Goal: Task Accomplishment & Management: Use online tool/utility

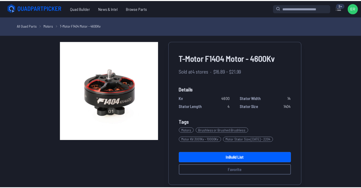
scroll to position [103, 0]
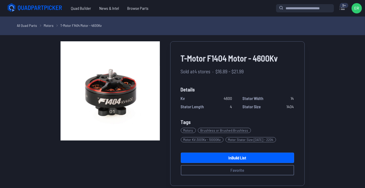
click at [14, 80] on label "close sidebar" at bounding box center [182, 94] width 365 height 188
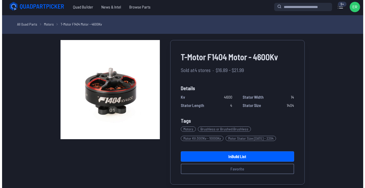
scroll to position [0, 0]
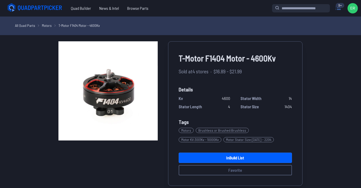
click at [334, 12] on icon at bounding box center [338, 8] width 8 height 8
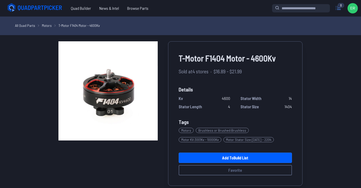
click at [336, 10] on icon at bounding box center [338, 7] width 5 height 3
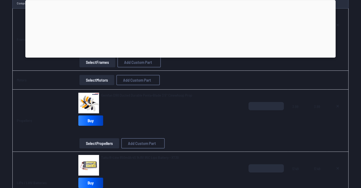
scroll to position [78, 0]
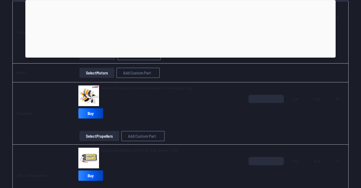
click at [86, 78] on button "Select Motors" at bounding box center [96, 73] width 35 height 10
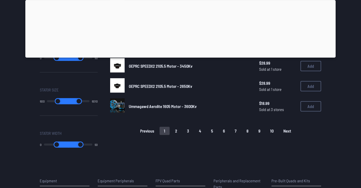
scroll to position [388, 0]
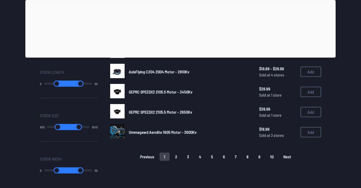
drag, startPoint x: 87, startPoint y: 100, endPoint x: 56, endPoint y: 99, distance: 31.3
type input "*****"
click at [66, 43] on input "range" at bounding box center [76, 40] width 21 height 6
type input "*****"
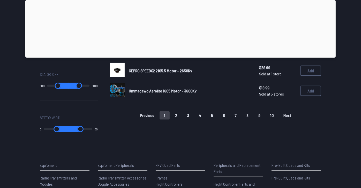
scroll to position [439, 0]
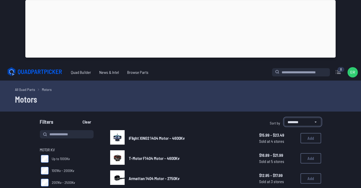
click at [321, 126] on select "**********" at bounding box center [302, 122] width 37 height 8
select select "**********"
click at [284, 126] on select "**********" at bounding box center [302, 122] width 37 height 8
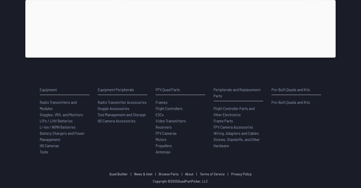
scroll to position [543, 0]
click at [178, 44] on button "2" at bounding box center [176, 40] width 11 height 8
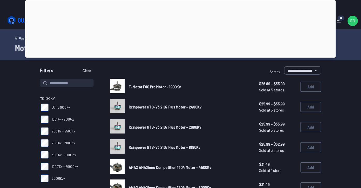
scroll to position [26, 0]
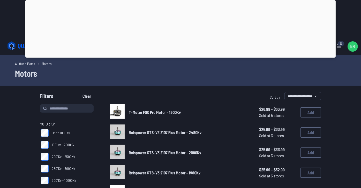
click at [173, 115] on span "T-Motor F80 Pro Motor - 1900Kv" at bounding box center [155, 112] width 52 height 5
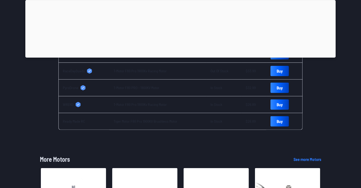
scroll to position [238, 0]
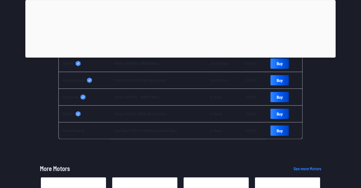
click at [289, 69] on link "Buy" at bounding box center [279, 63] width 18 height 10
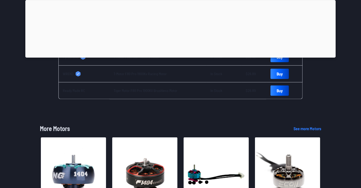
scroll to position [289, 0]
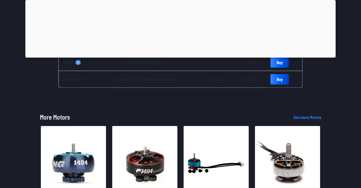
click at [289, 85] on link "Buy" at bounding box center [279, 79] width 18 height 10
click at [289, 51] on link "Buy" at bounding box center [279, 46] width 18 height 10
select select "**********"
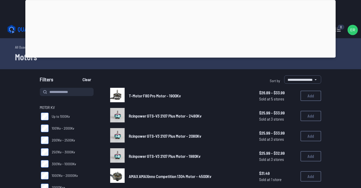
scroll to position [52, 0]
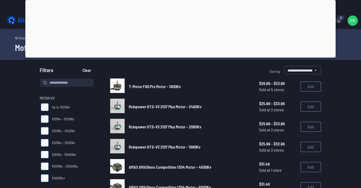
click at [158, 129] on span "Rcinpower GTS-V3 2107 Plus Motor - 2080Kv" at bounding box center [165, 126] width 72 height 5
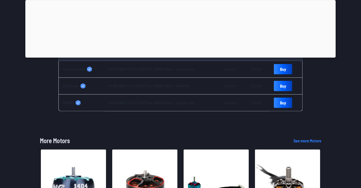
scroll to position [264, 0]
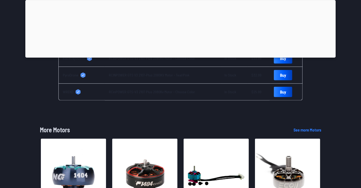
click at [292, 64] on link "Buy" at bounding box center [283, 58] width 18 height 10
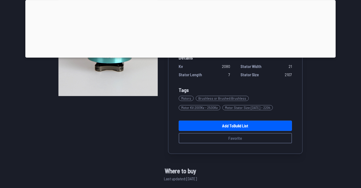
scroll to position [134, 0]
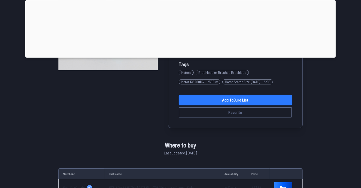
click at [252, 105] on link "Add to Build List" at bounding box center [235, 100] width 113 height 10
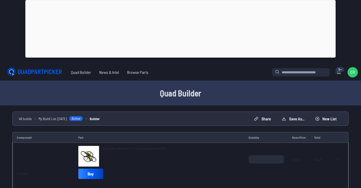
click at [179, 56] on div at bounding box center [180, 56] width 310 height 0
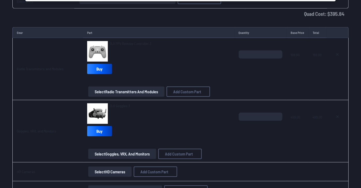
scroll to position [672, 0]
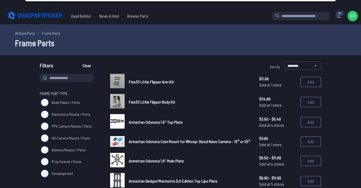
scroll to position [26, 0]
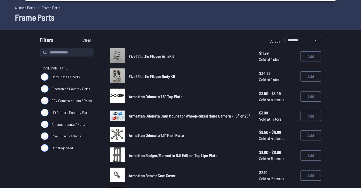
click at [60, 92] on span "Electronics Mounts / Parts" at bounding box center [71, 88] width 39 height 5
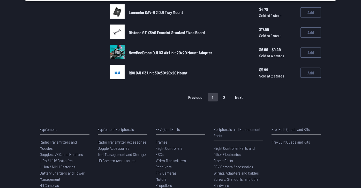
scroll to position [414, 0]
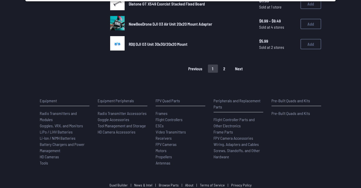
click at [230, 73] on button "2" at bounding box center [224, 69] width 11 height 8
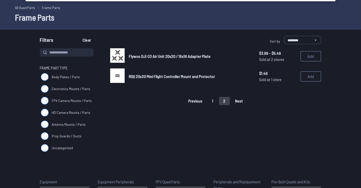
scroll to position [52, 0]
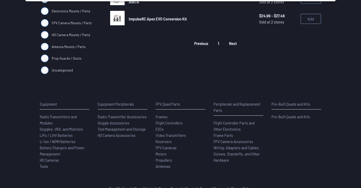
scroll to position [78, 0]
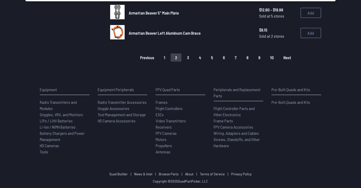
scroll to position [465, 0]
click at [193, 62] on button "3" at bounding box center [187, 58] width 11 height 8
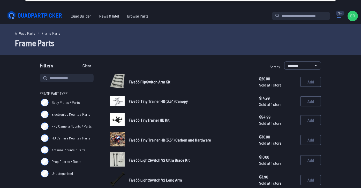
click at [336, 18] on icon at bounding box center [338, 16] width 8 height 8
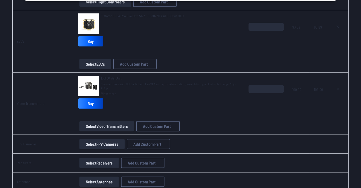
scroll to position [362, 0]
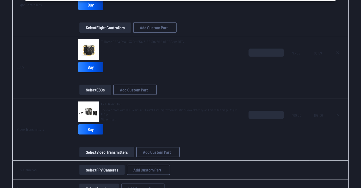
type textarea "**********"
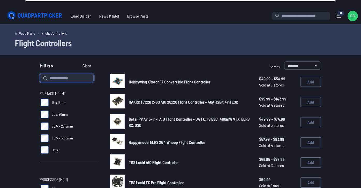
click at [54, 82] on input at bounding box center [67, 78] width 54 height 8
type input "**********"
click at [78, 62] on button "Clear" at bounding box center [86, 66] width 17 height 8
type input "**********"
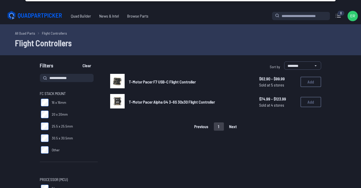
click at [174, 104] on span "T-Motor Pacer Alpha G4 3-6S 30x30 Flight Controller" at bounding box center [172, 102] width 86 height 5
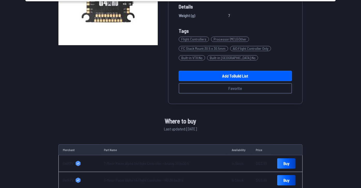
scroll to position [103, 0]
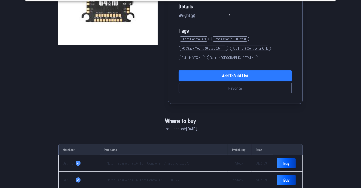
click at [245, 81] on link "Add to Build List" at bounding box center [235, 76] width 113 height 10
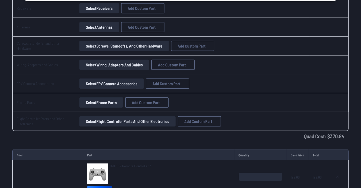
scroll to position [517, 0]
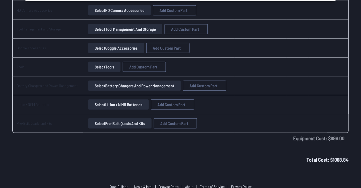
scroll to position [853, 0]
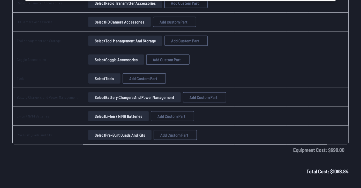
type textarea "**********"
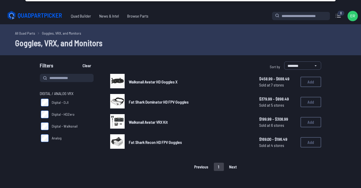
scroll to position [26, 0]
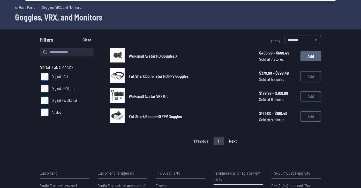
click at [318, 61] on button "Add" at bounding box center [310, 56] width 21 height 10
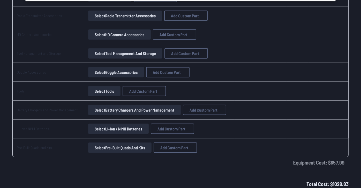
scroll to position [858, 0]
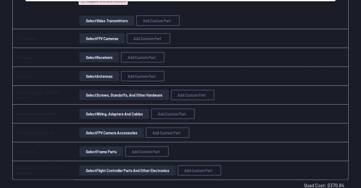
scroll to position [522, 0]
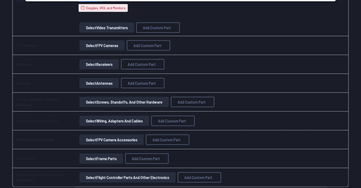
type textarea "**********"
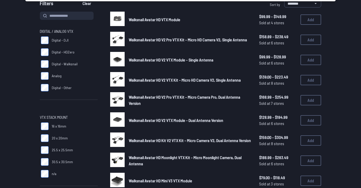
scroll to position [52, 0]
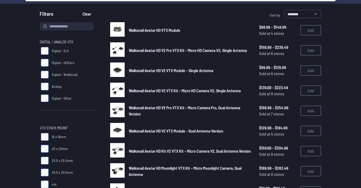
click at [179, 53] on span "Walksnail Avatar HD V2 Pro VTX Kit - Micro HD Camera V2, Single Antenna" at bounding box center [188, 50] width 118 height 5
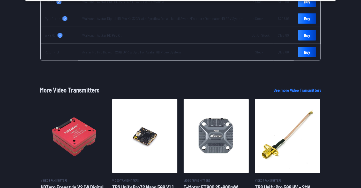
scroll to position [310, 0]
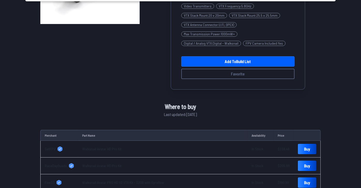
scroll to position [129, 0]
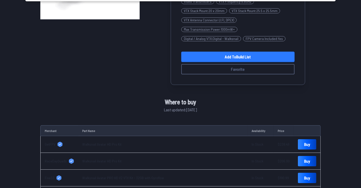
click at [264, 62] on link "Add to Build List" at bounding box center [237, 57] width 113 height 10
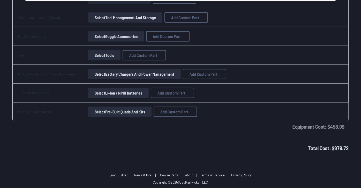
scroll to position [827, 0]
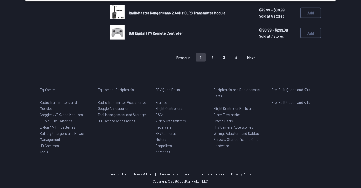
scroll to position [517, 0]
click at [218, 62] on button "2" at bounding box center [212, 58] width 11 height 8
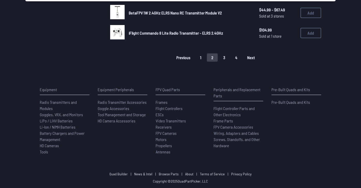
scroll to position [439, 0]
click at [187, 35] on span "iFlight Commando 8 Lite Radio Transmitter - ELRS 2.4GHz" at bounding box center [176, 33] width 94 height 5
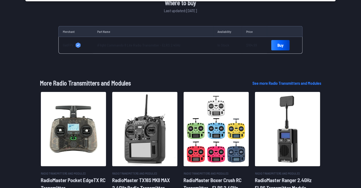
scroll to position [207, 0]
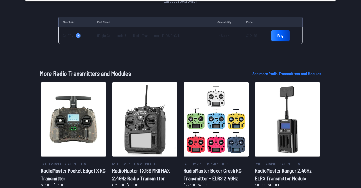
click at [289, 41] on link "Buy" at bounding box center [280, 36] width 18 height 10
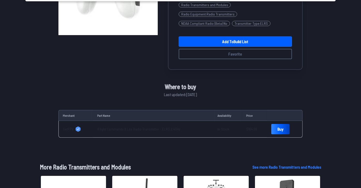
scroll to position [103, 0]
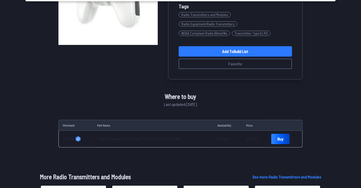
click at [239, 57] on link "Add to Build List" at bounding box center [235, 51] width 113 height 10
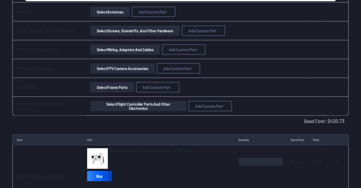
scroll to position [569, 0]
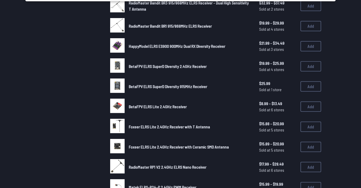
scroll to position [248, 0]
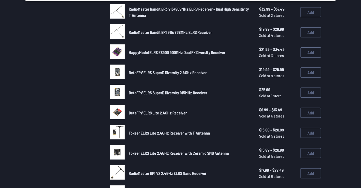
click at [192, 35] on span "RadioMaster Bandit BR1 915/868MHz ELRS Receiver" at bounding box center [170, 32] width 83 height 5
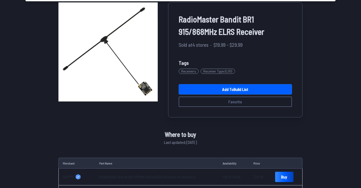
scroll to position [52, 0]
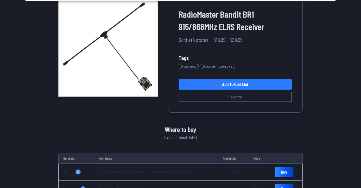
click at [241, 90] on link "Add to Build List" at bounding box center [235, 84] width 113 height 10
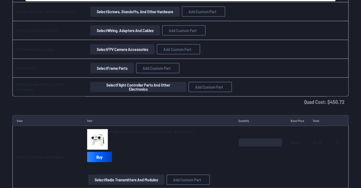
scroll to position [595, 0]
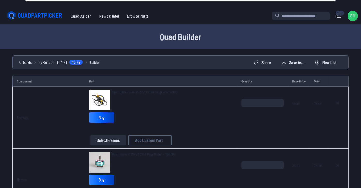
scroll to position [595, 0]
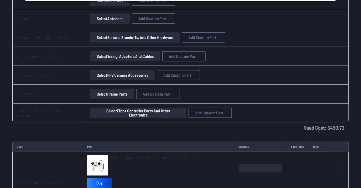
type textarea "**********"
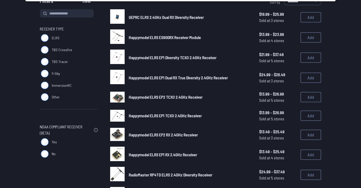
scroll to position [52, 0]
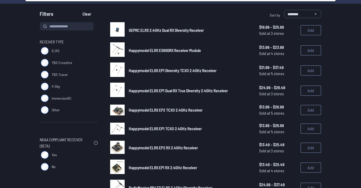
click at [196, 73] on span "Happymodel ELRS EP1 Diversity TCXO 2.4GHz Receiver" at bounding box center [173, 70] width 88 height 5
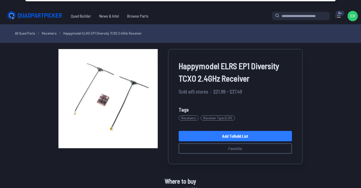
click at [257, 141] on link "Add to Build List" at bounding box center [235, 136] width 113 height 10
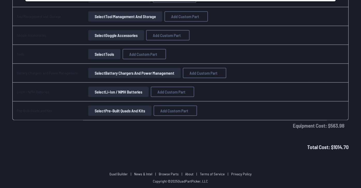
scroll to position [1034, 0]
